Goal: Task Accomplishment & Management: Use online tool/utility

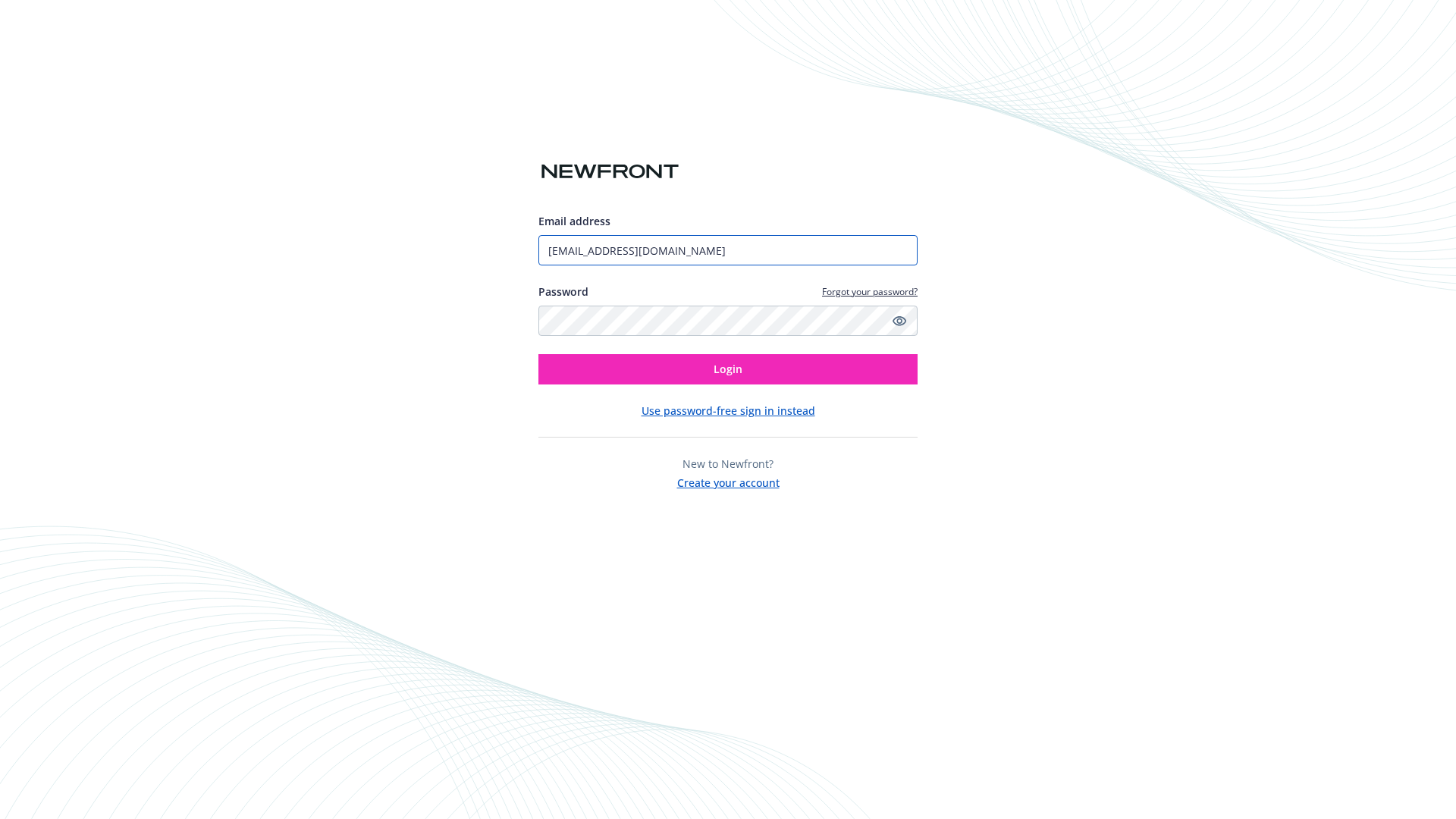
type input "[EMAIL_ADDRESS][DOMAIN_NAME]"
click at [728, 369] on span "Login" at bounding box center [728, 369] width 28 height 15
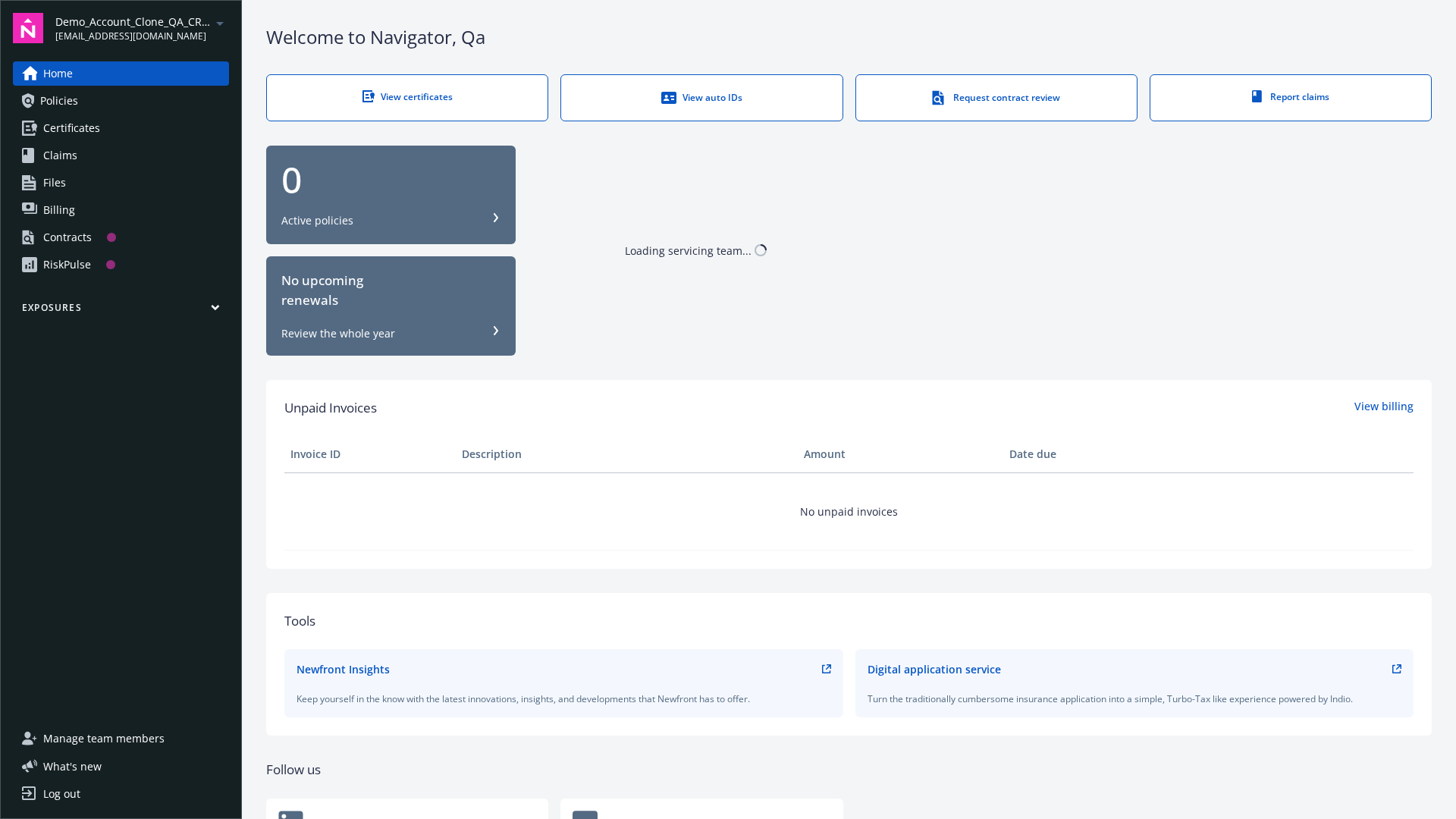
click at [141, 28] on span "Demo_Account_Clone_QA_CR_Tests_Prospect" at bounding box center [133, 22] width 155 height 16
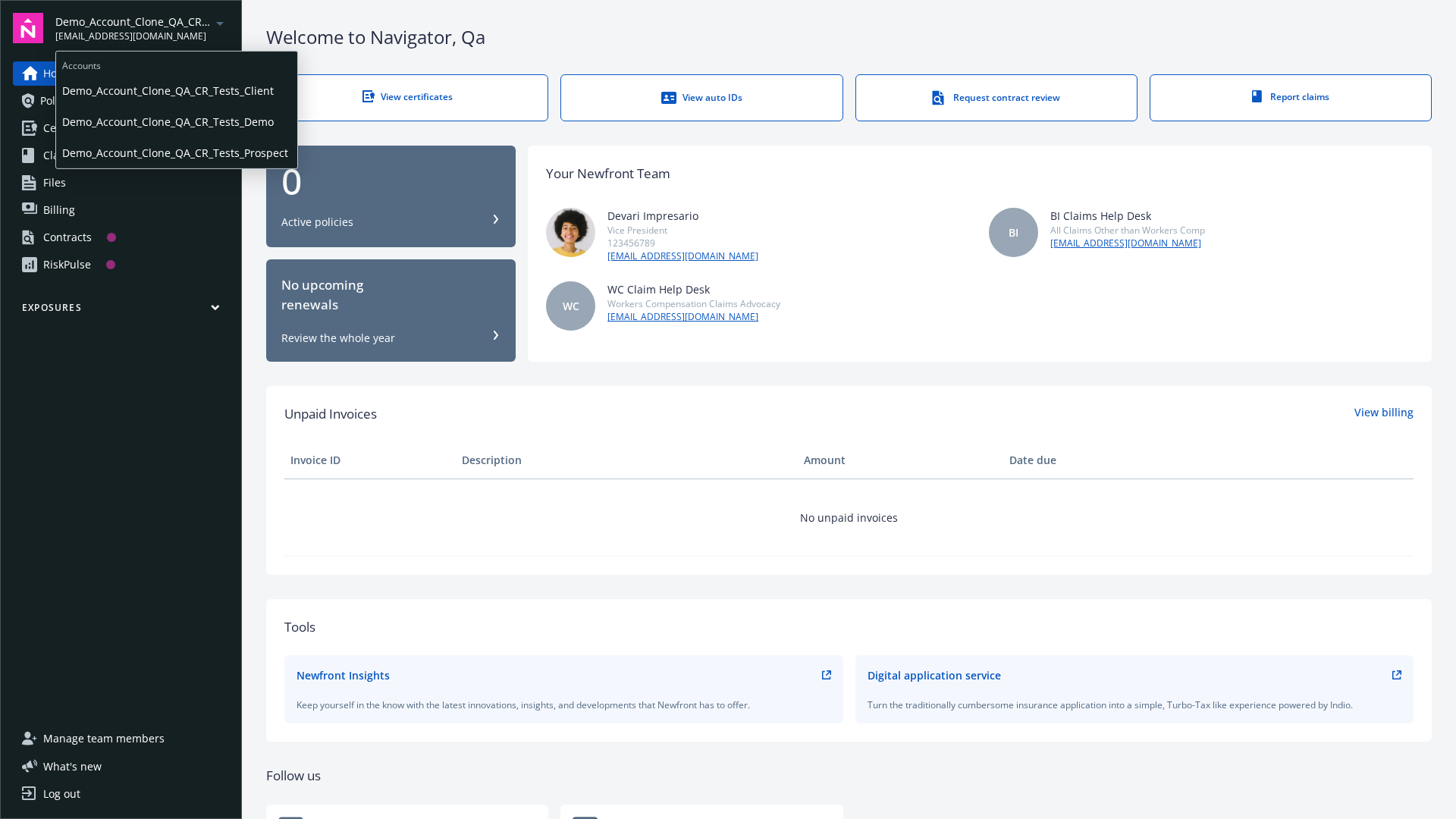
click at [175, 90] on span "Demo_Account_Clone_QA_CR_Tests_Client" at bounding box center [176, 90] width 229 height 31
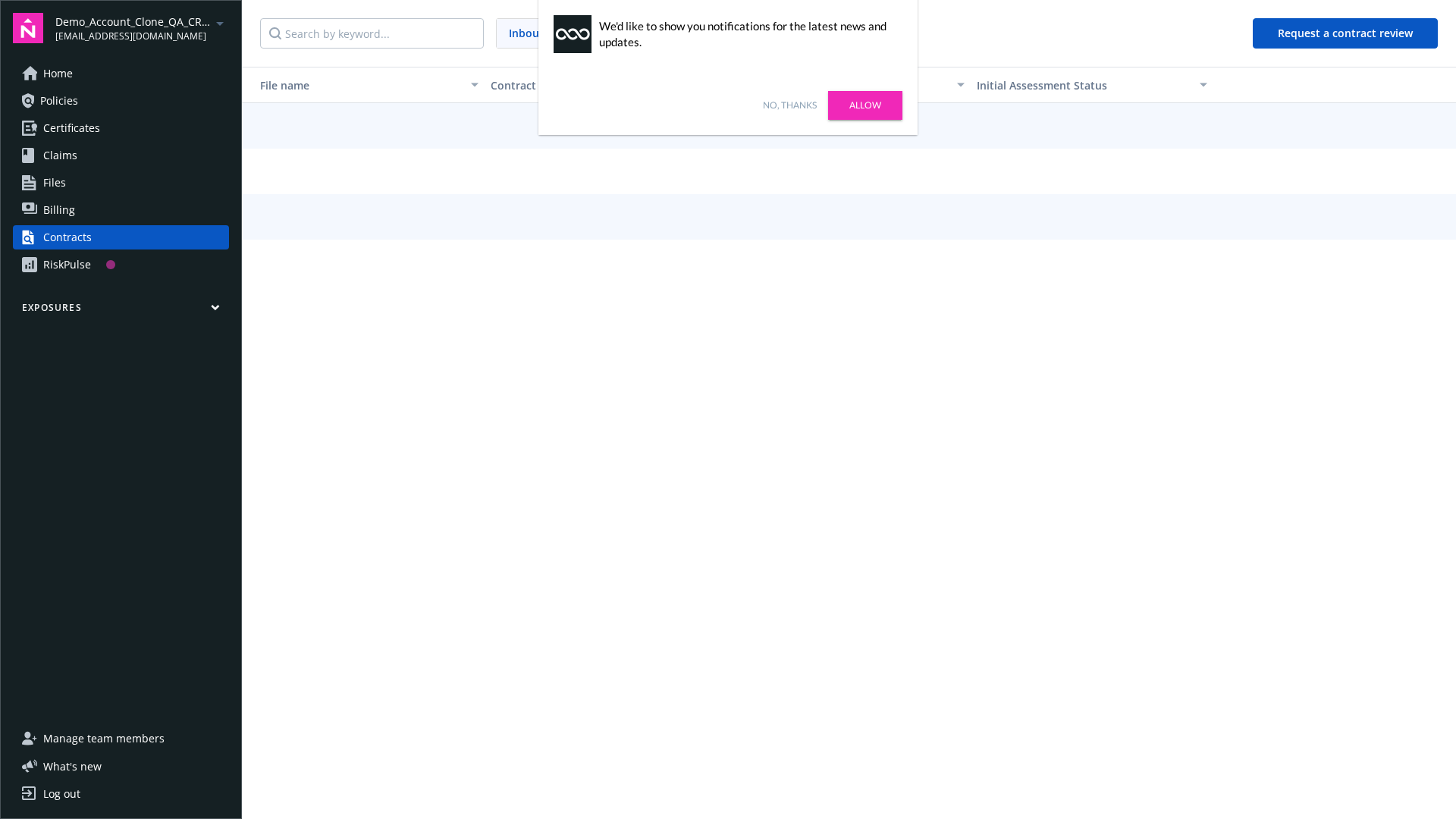
click at [789, 106] on link "No, thanks" at bounding box center [789, 105] width 54 height 14
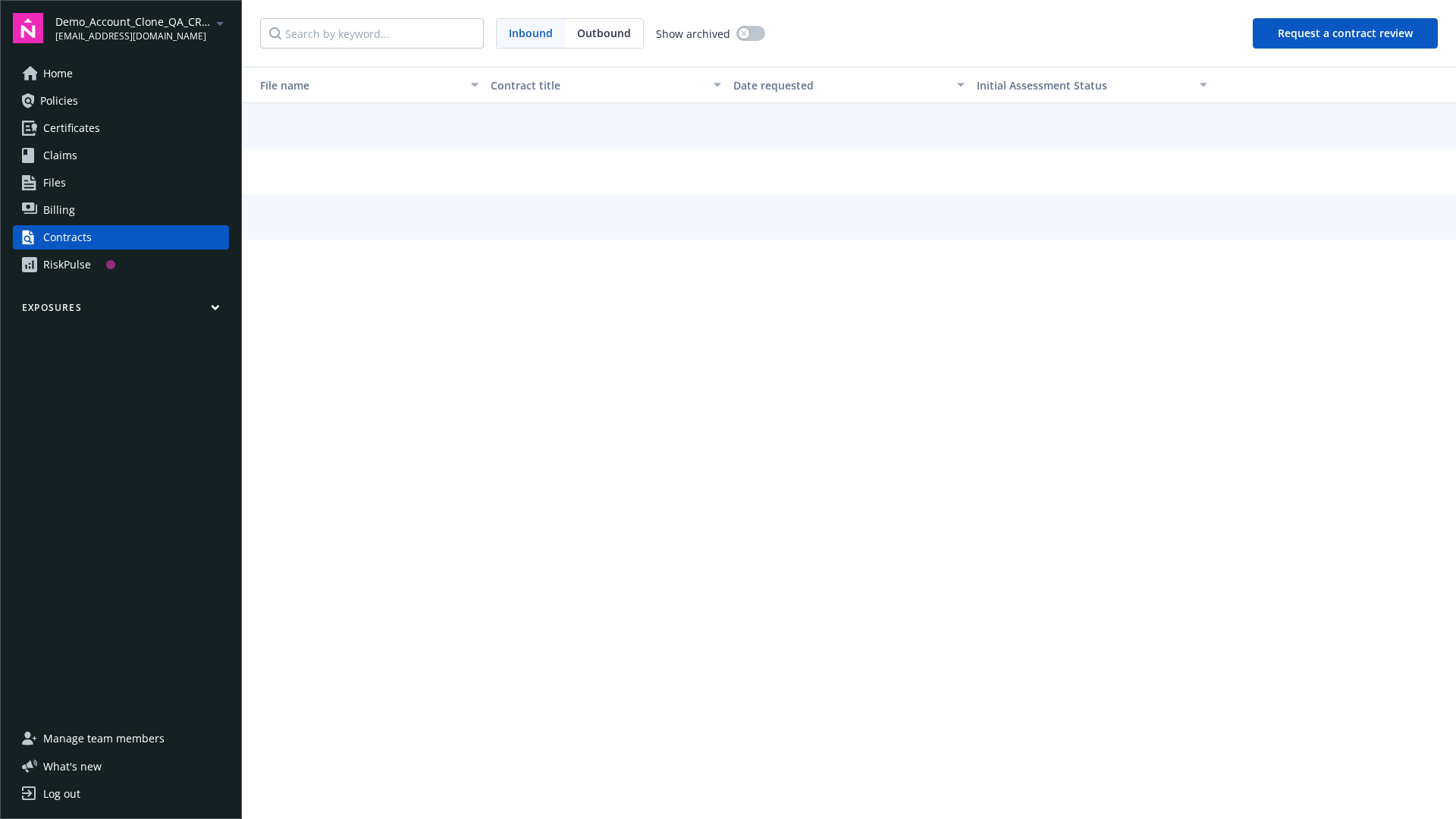
click at [1346, 33] on button "Request a contract review" at bounding box center [1345, 33] width 185 height 30
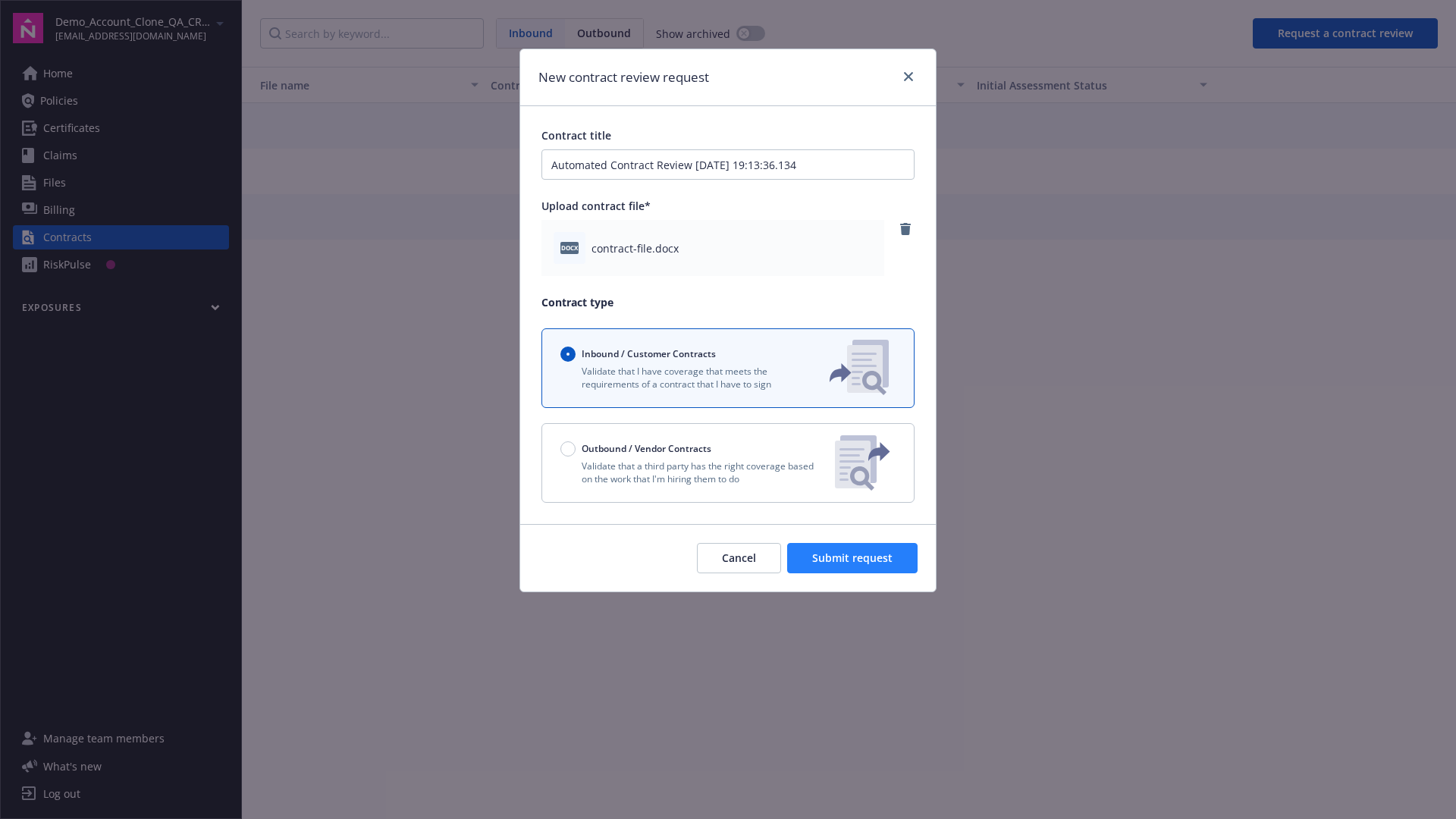
type input "Automated Contract Review [DATE] 19:13:36.134"
click at [853, 559] on span "Submit request" at bounding box center [852, 558] width 80 height 15
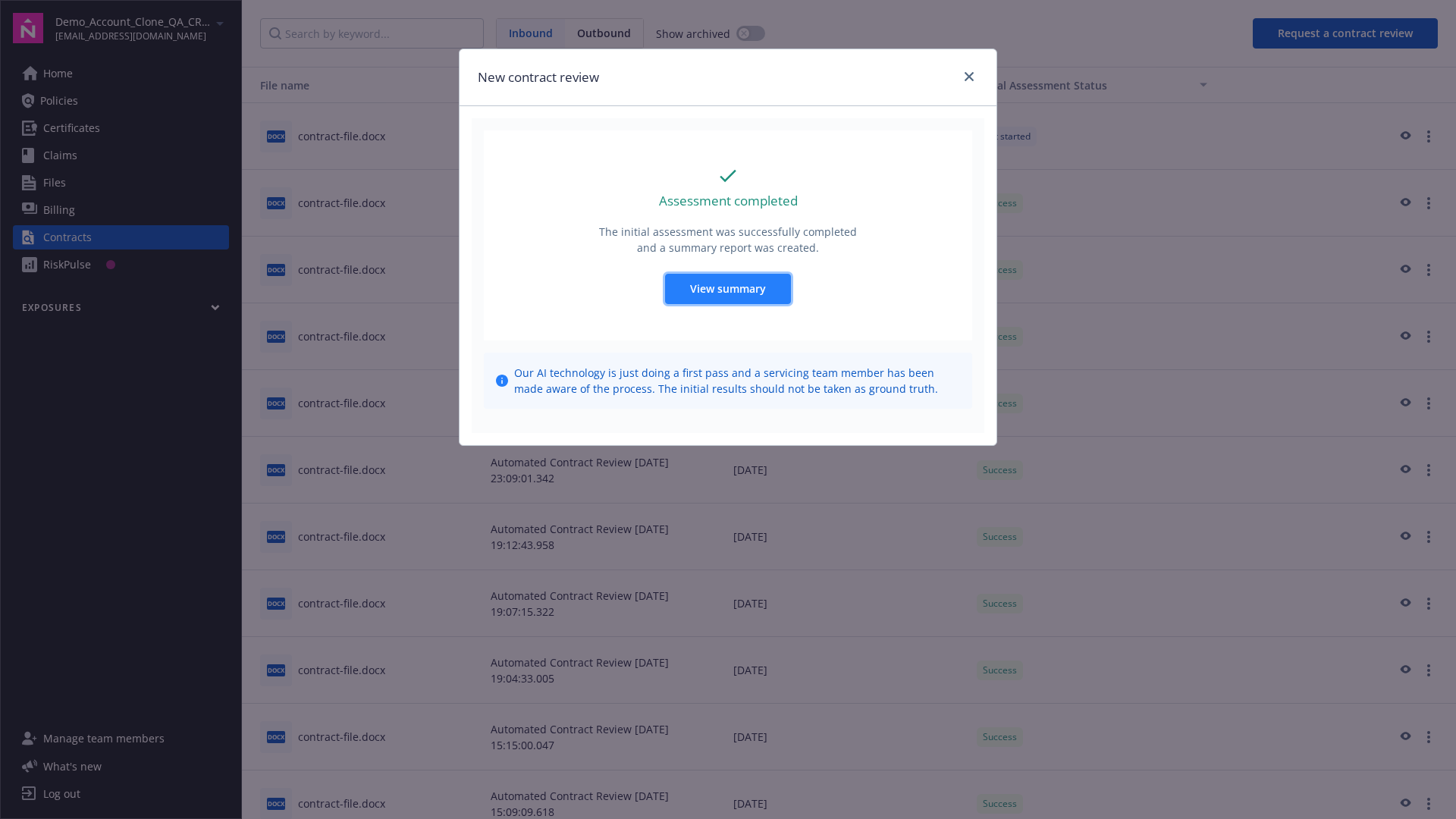
click at [728, 288] on span "View summary" at bounding box center [728, 289] width 76 height 15
